Goal: Information Seeking & Learning: Learn about a topic

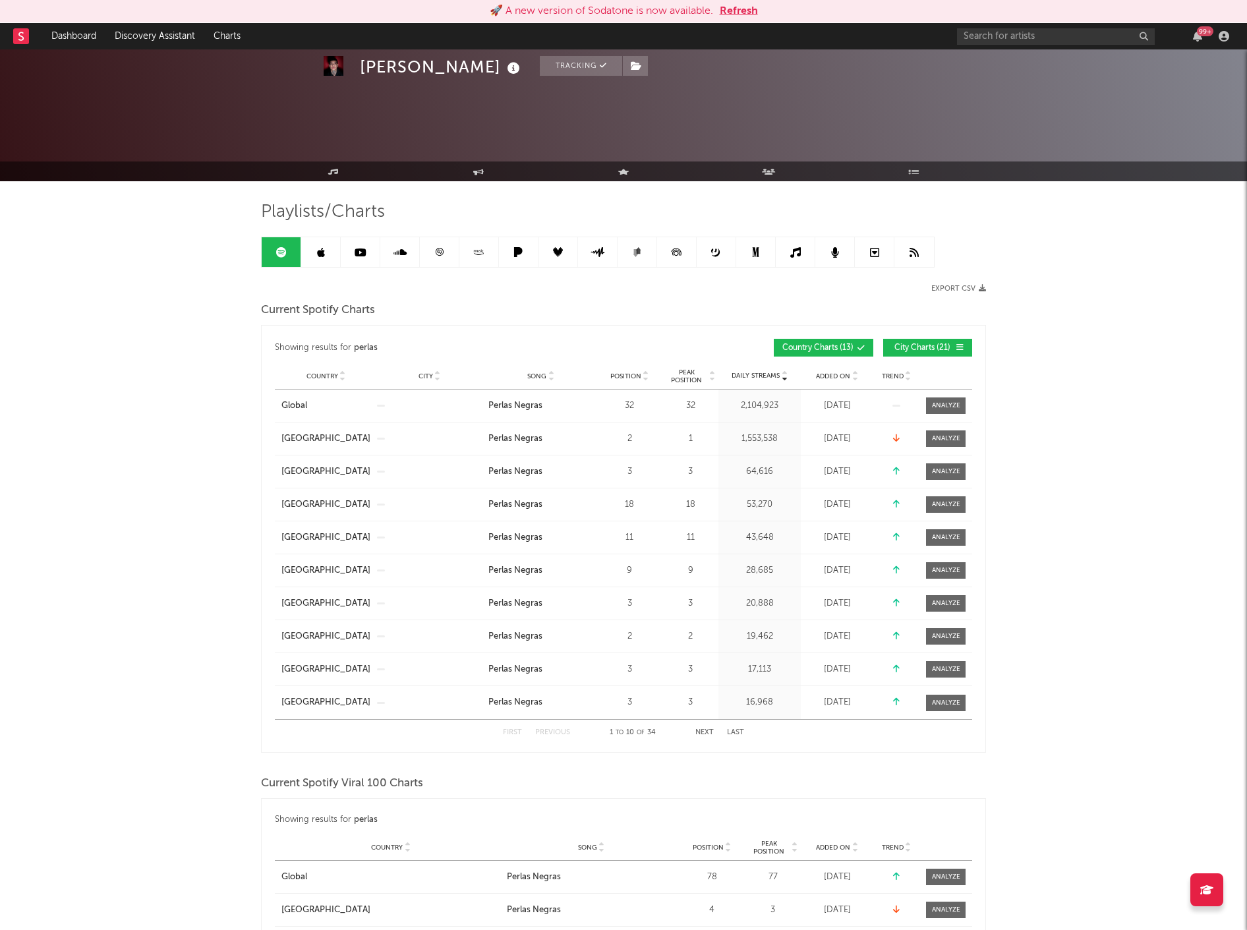
scroll to position [1176, 0]
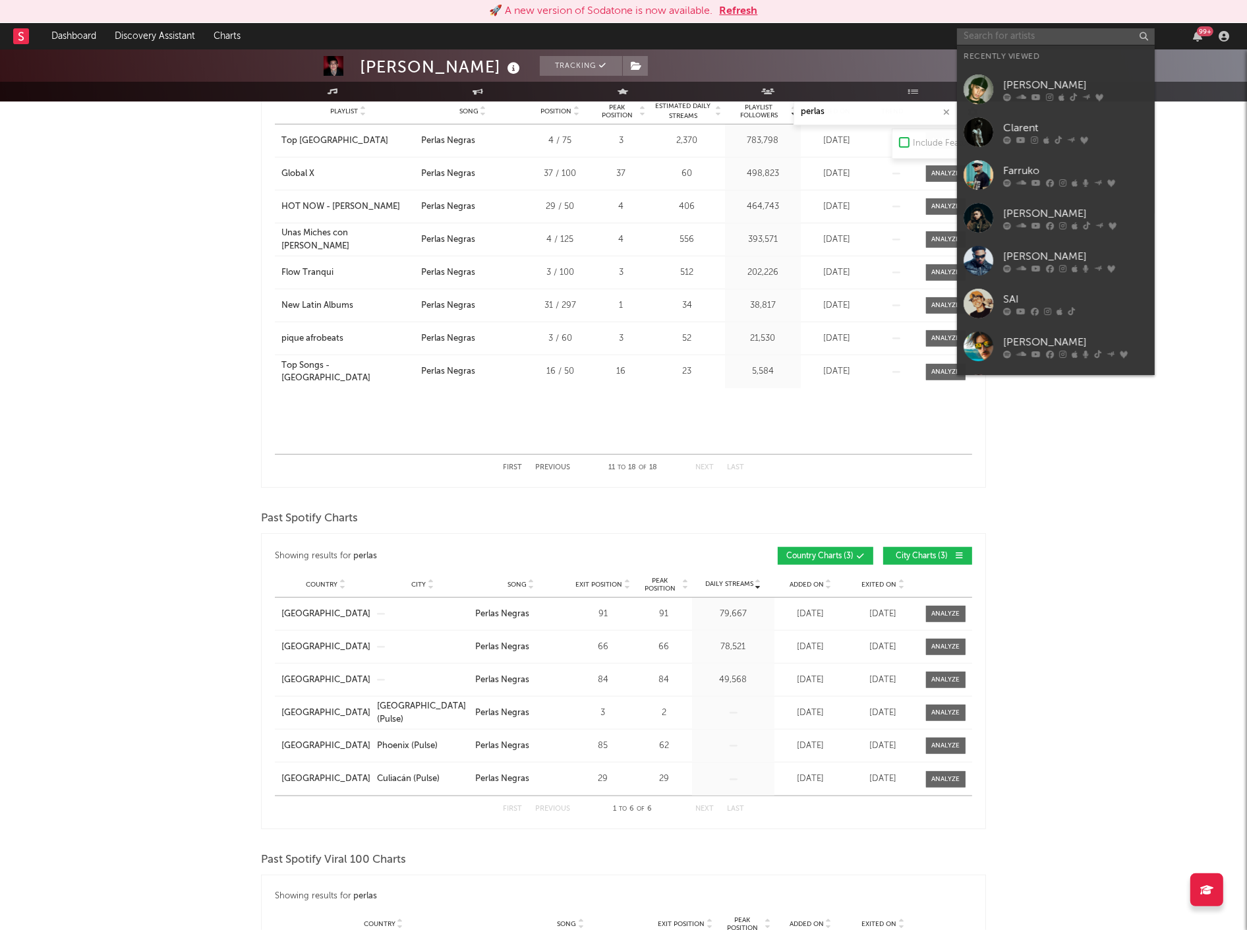
click at [1002, 31] on input "text" at bounding box center [1056, 36] width 198 height 16
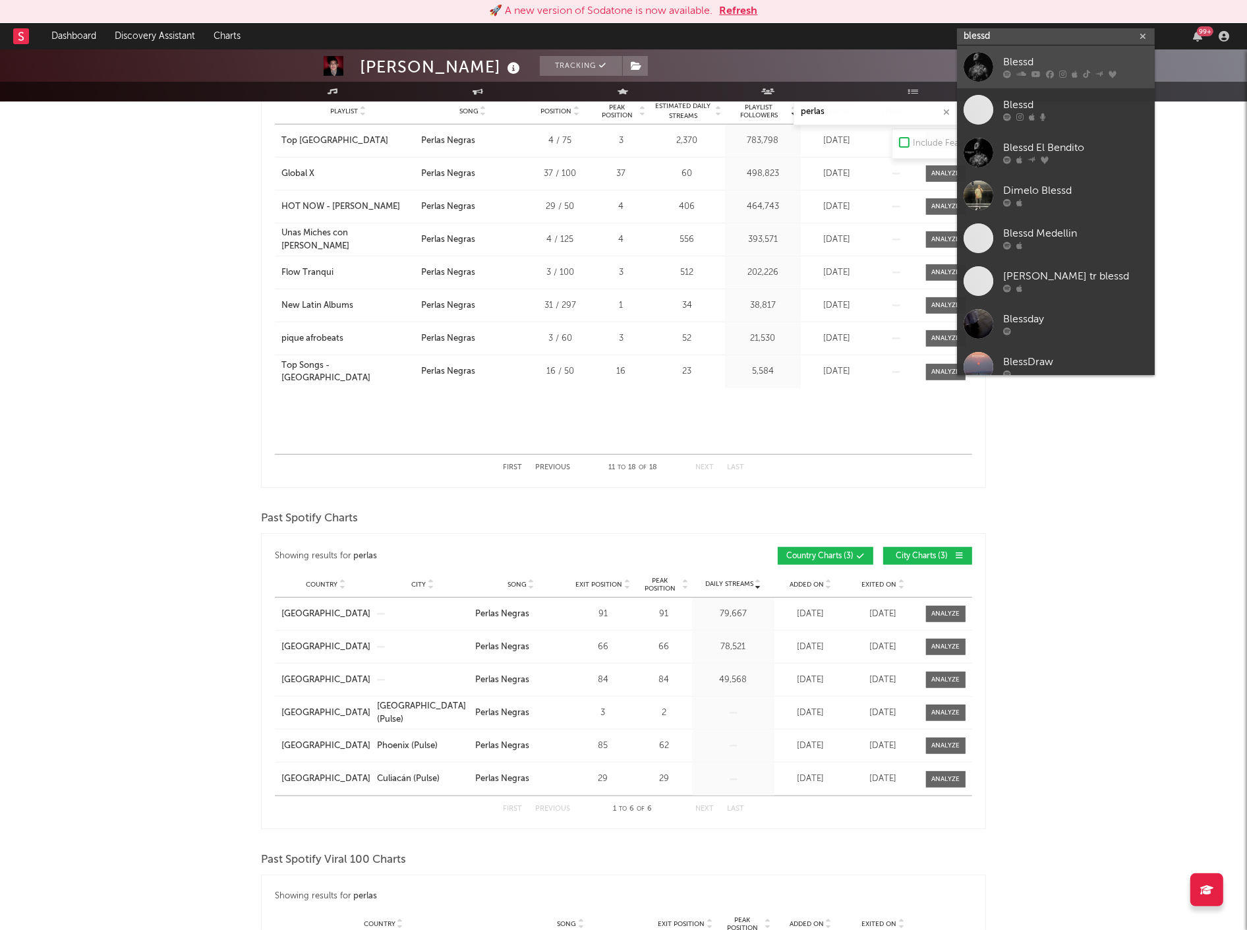
type input "blessd"
click at [1082, 59] on div "Blessd" at bounding box center [1075, 63] width 145 height 16
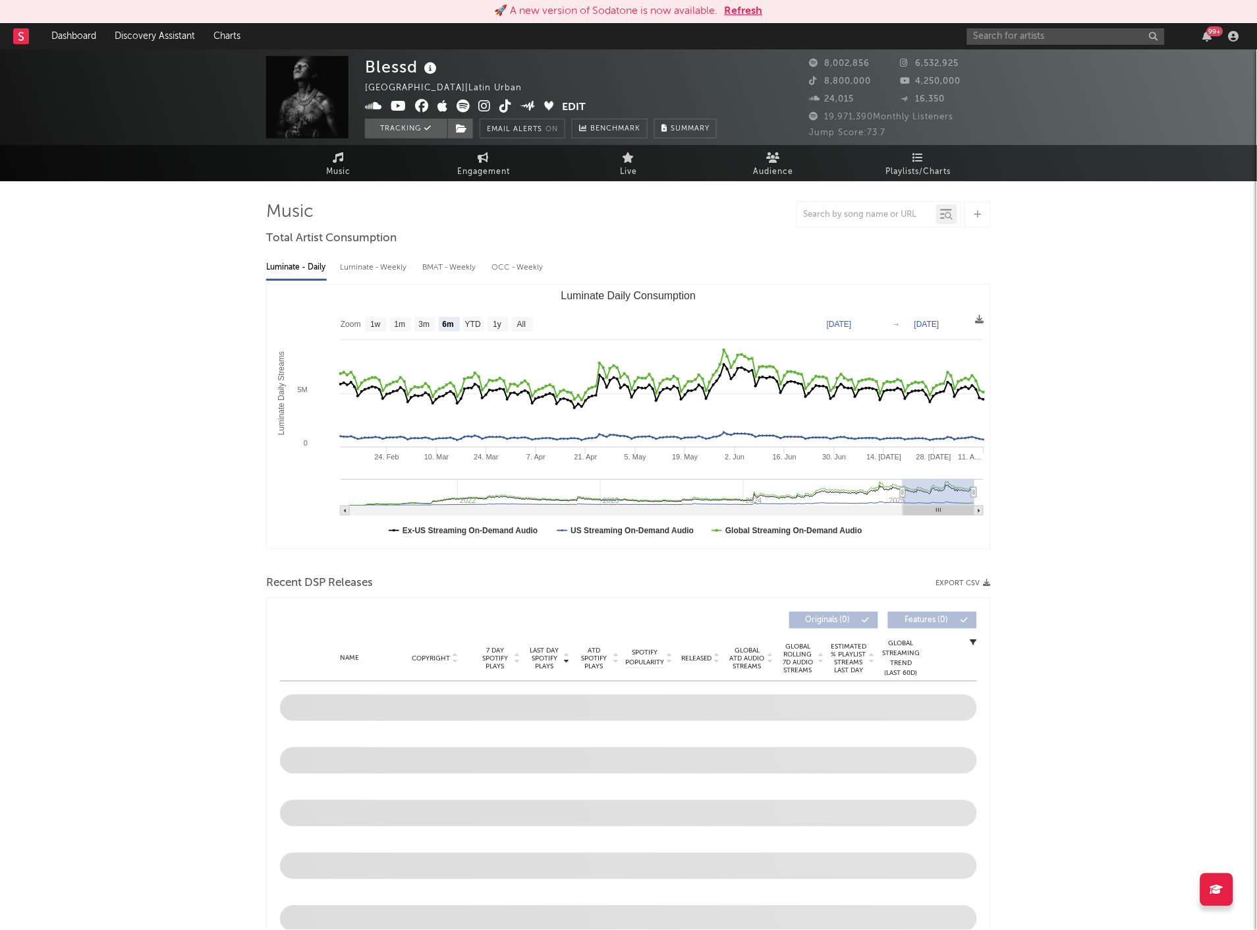
select select "6m"
